Goal: Find specific page/section: Find specific page/section

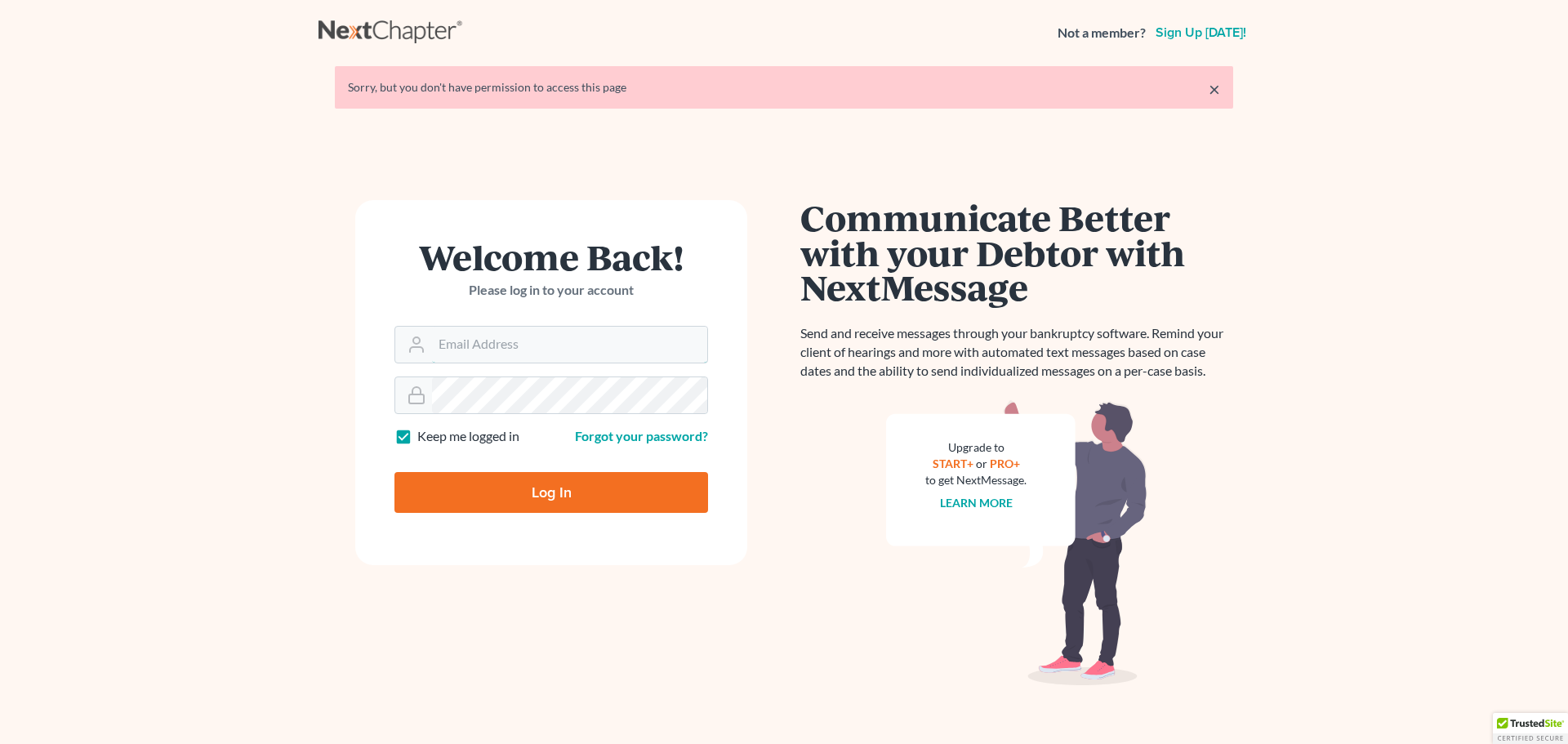
type input "[EMAIL_ADDRESS][DOMAIN_NAME]"
click at [567, 489] on input "Log In" at bounding box center [551, 493] width 314 height 41
type input "Thinking..."
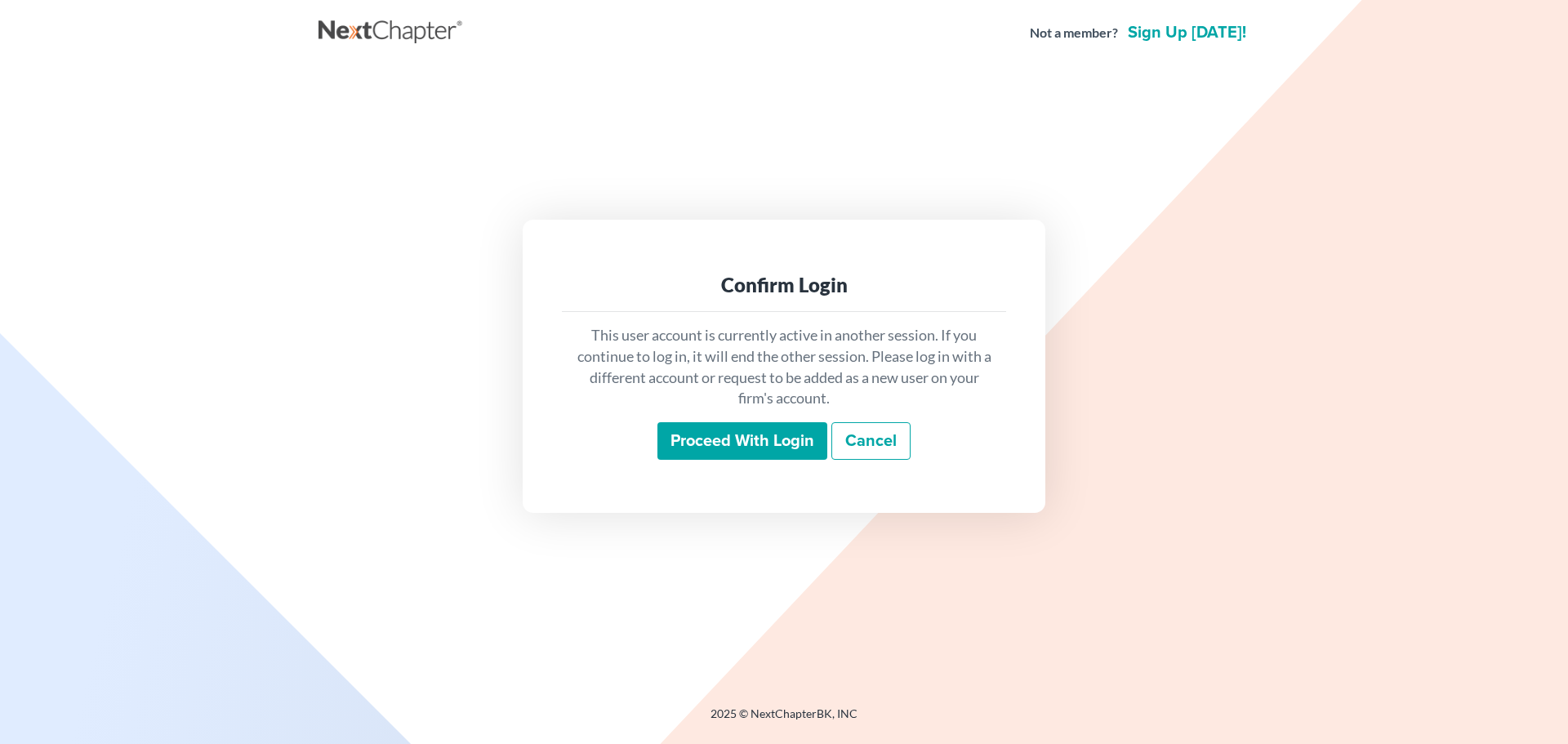
click at [733, 438] on input "Proceed with login" at bounding box center [742, 441] width 170 height 38
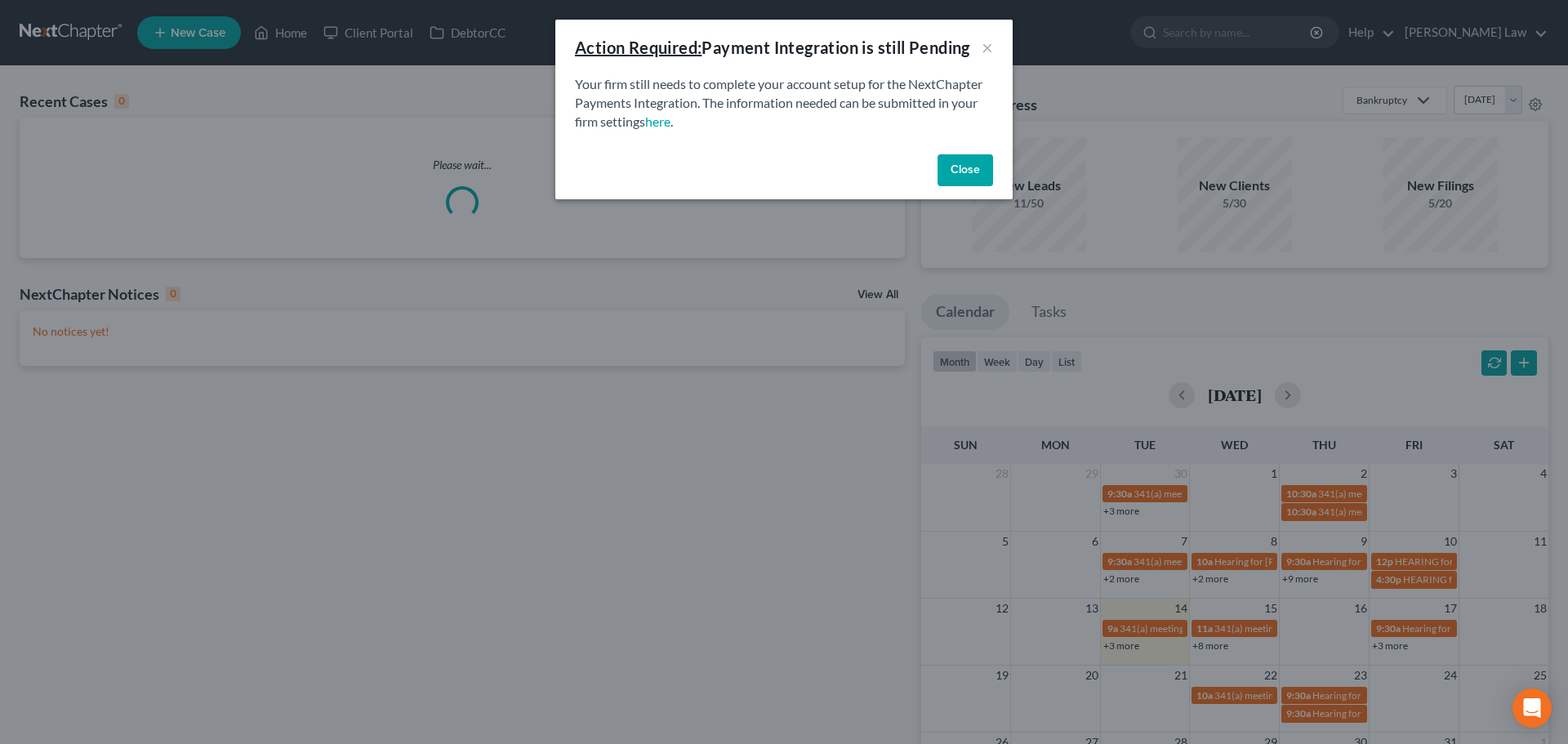
click at [976, 169] on button "Close" at bounding box center [965, 171] width 56 height 33
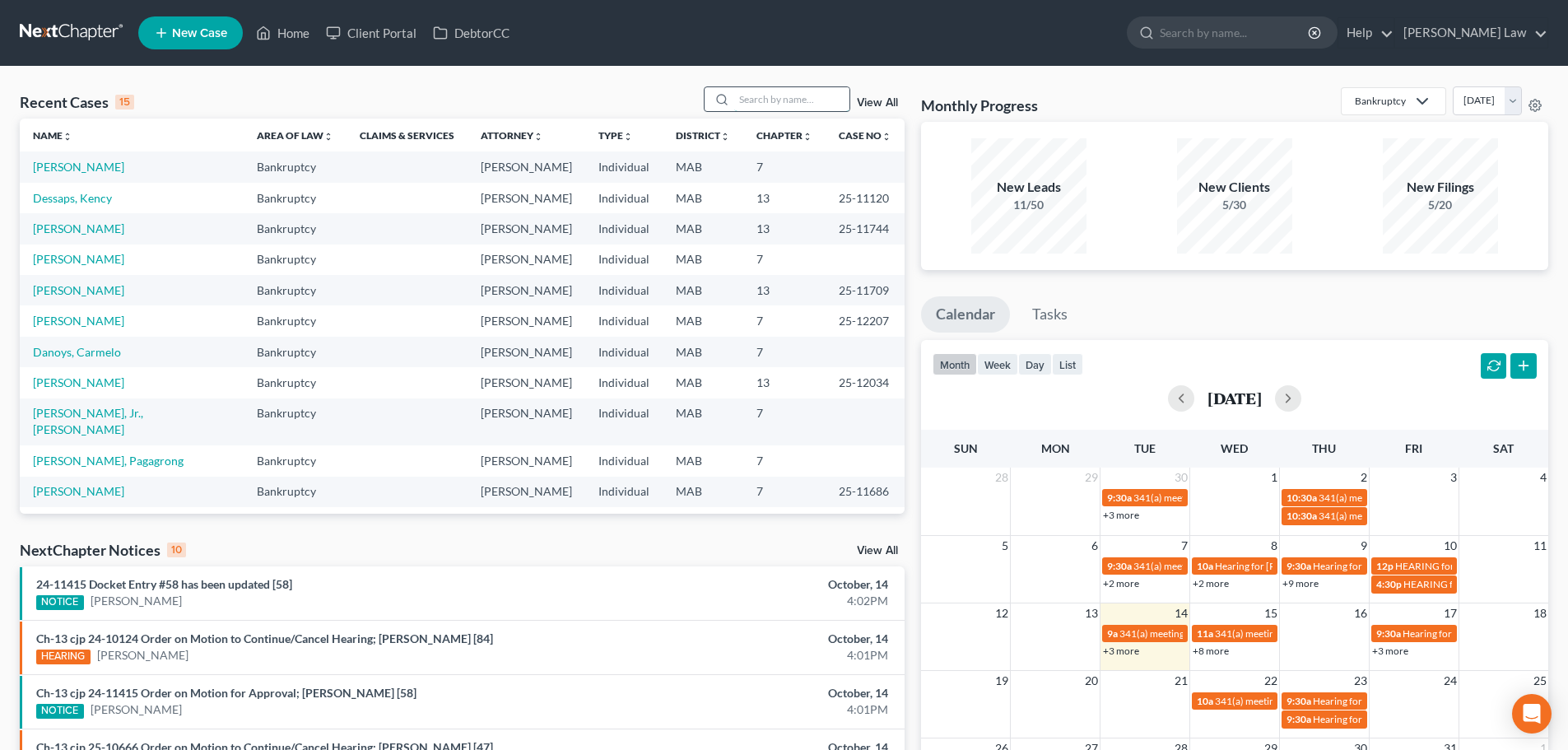
click at [755, 103] on input "search" at bounding box center [791, 99] width 115 height 24
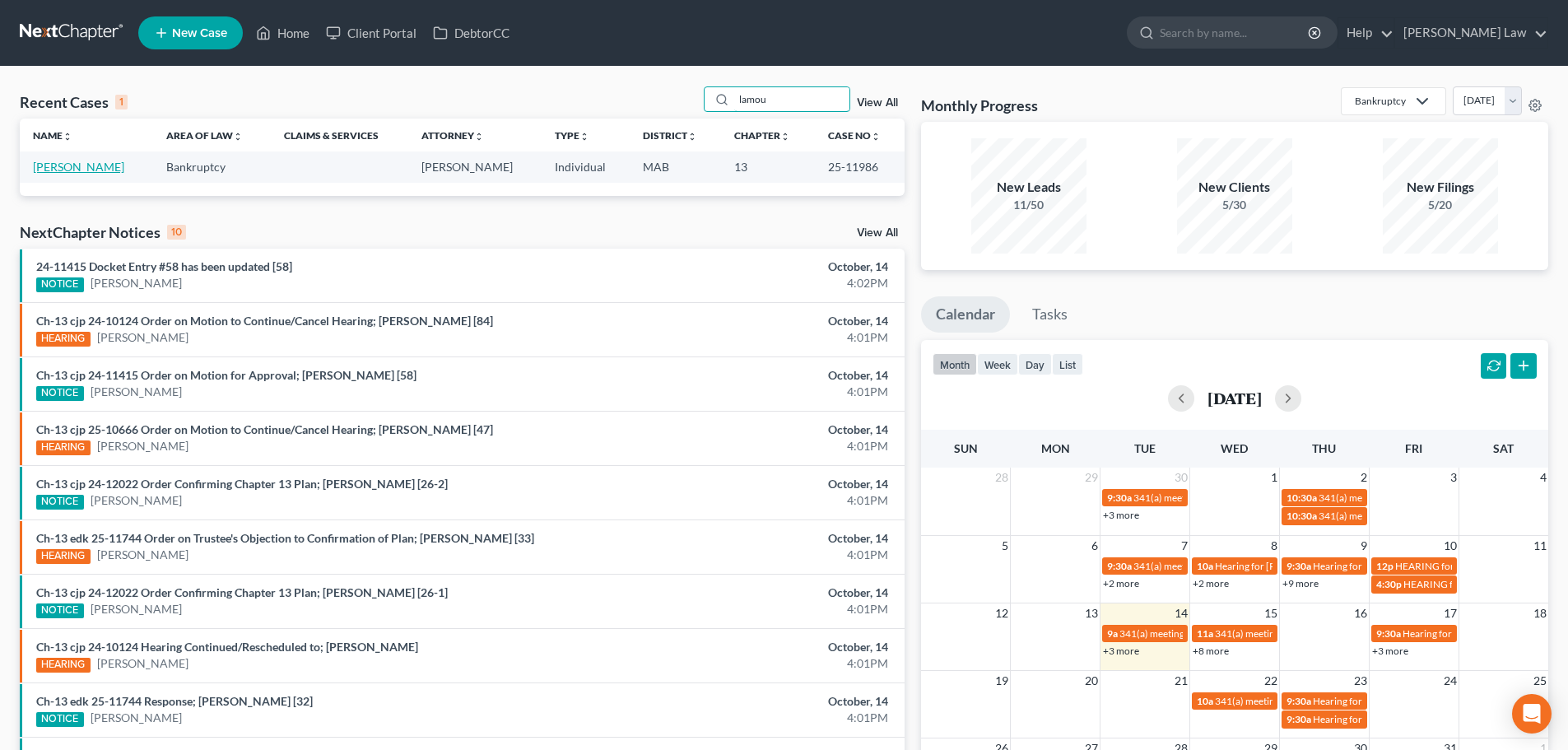
type input "lamou"
click at [98, 163] on link "[PERSON_NAME]" at bounding box center [79, 167] width 92 height 14
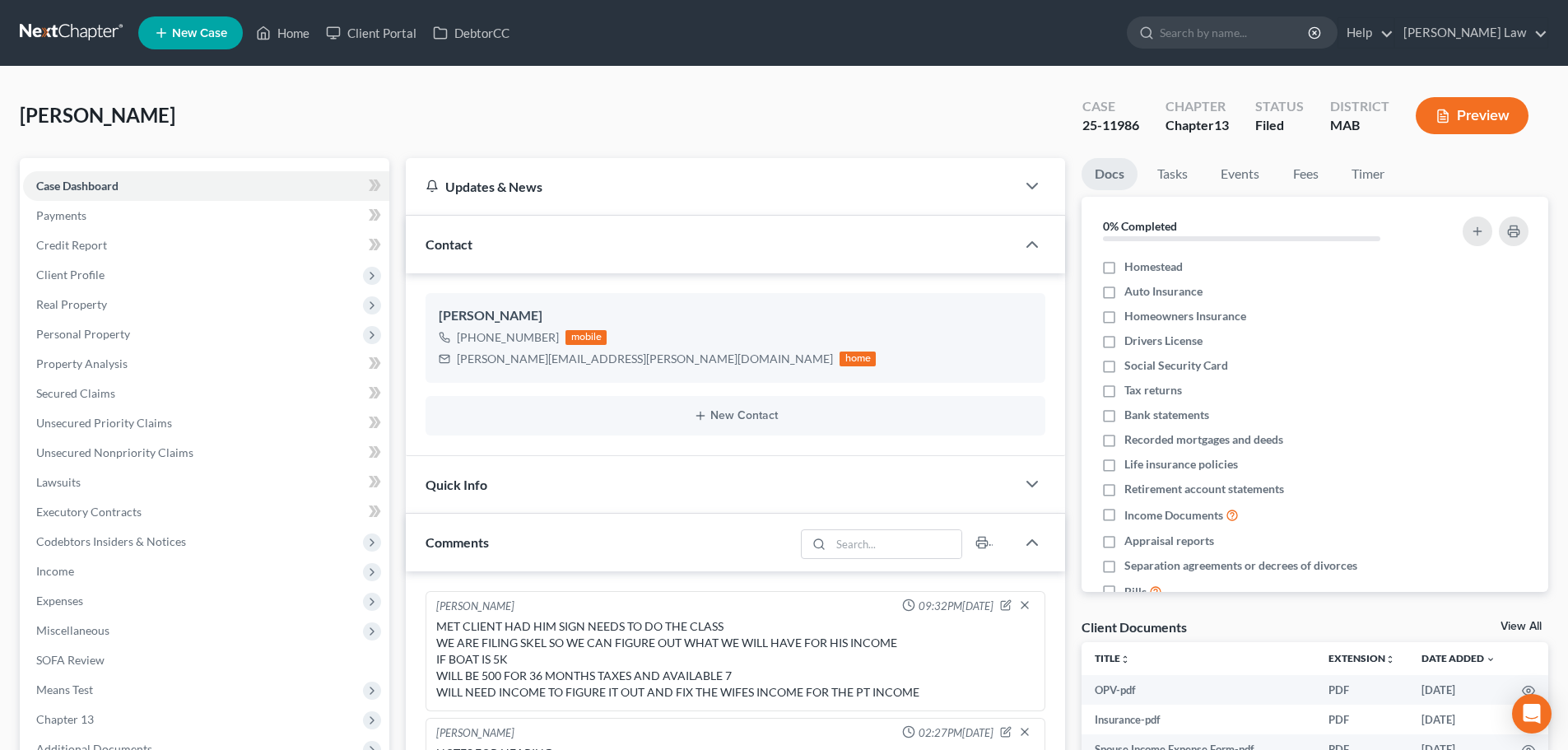
scroll to position [33, 0]
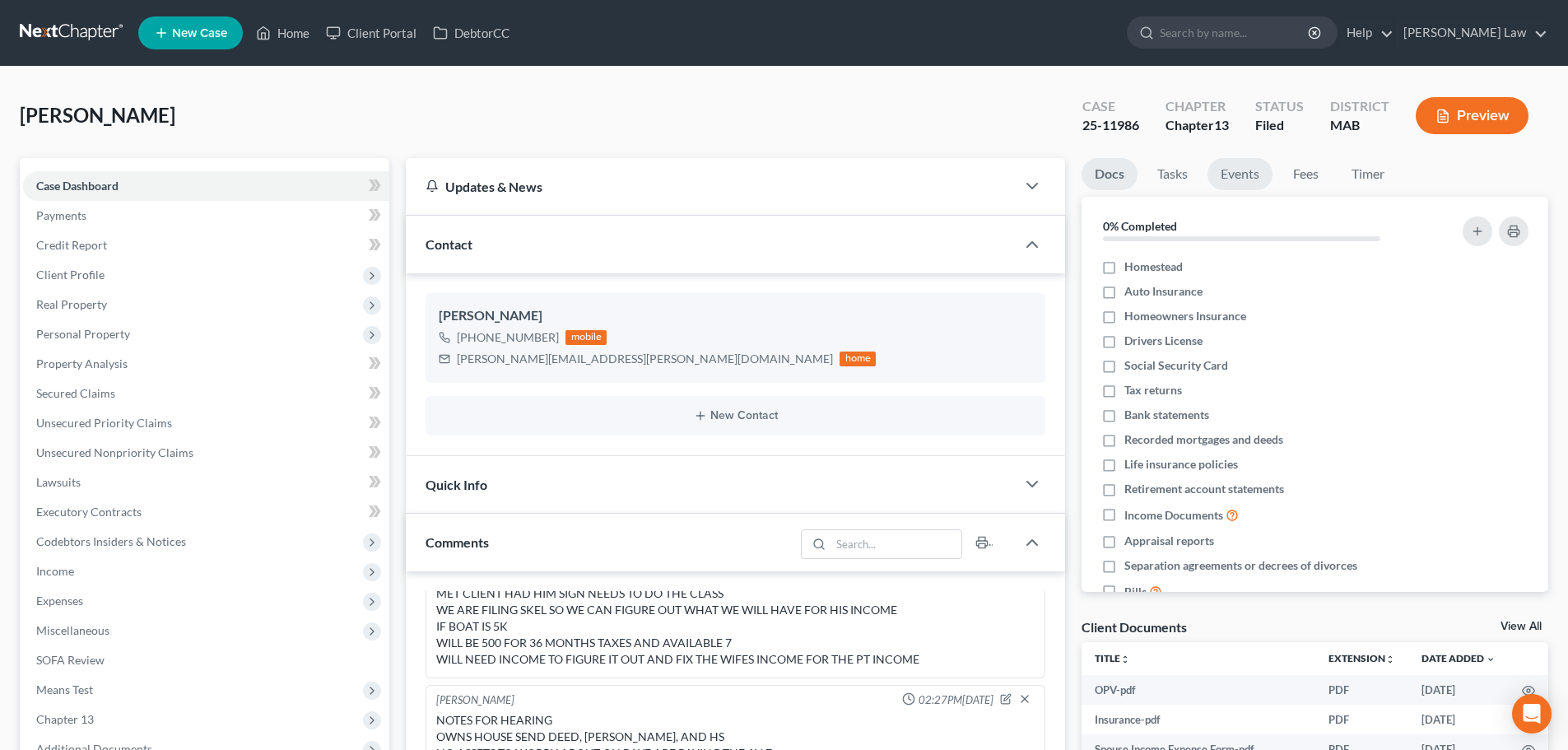
click at [1250, 174] on link "Events" at bounding box center [1240, 174] width 65 height 32
